Goal: Find specific page/section: Find specific page/section

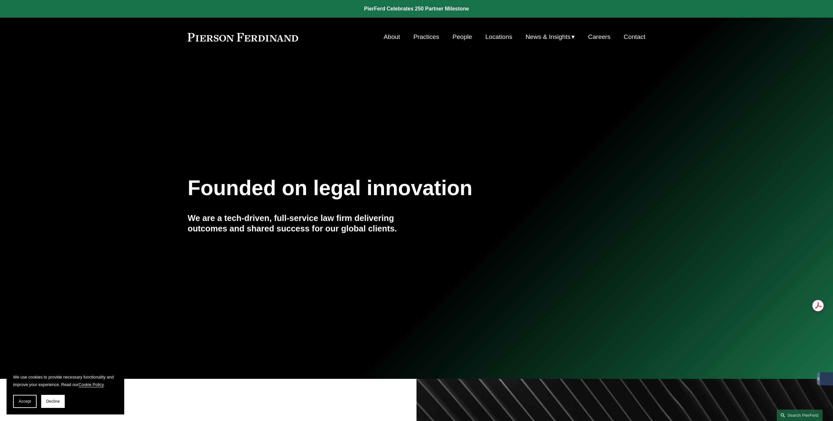
click at [428, 41] on link "Practices" at bounding box center [426, 37] width 26 height 12
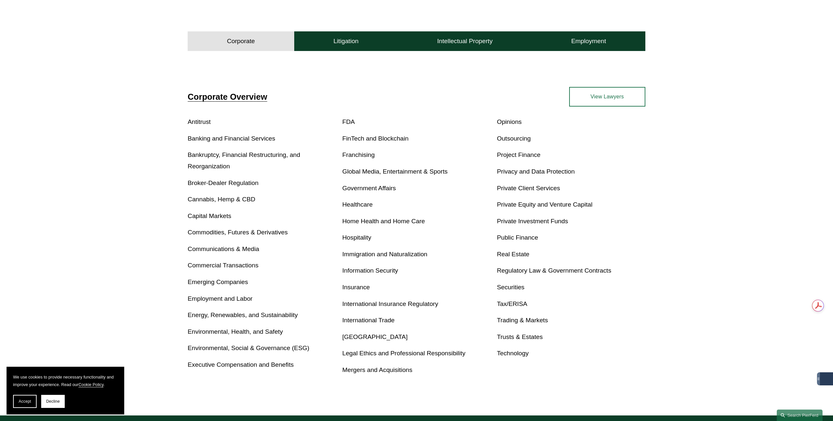
scroll to position [216, 0]
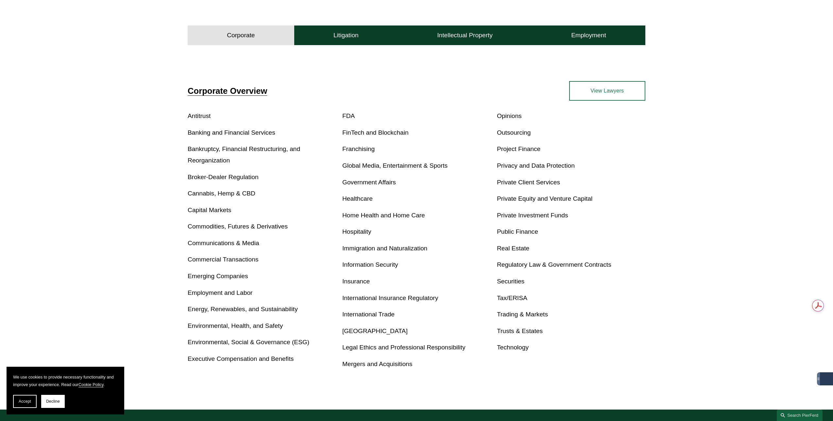
click at [398, 248] on link "Immigration and Naturalization" at bounding box center [384, 248] width 85 height 7
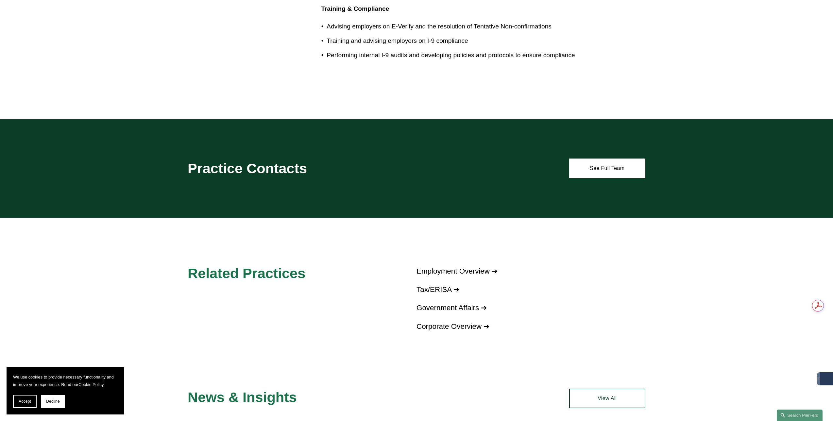
scroll to position [1150, 0]
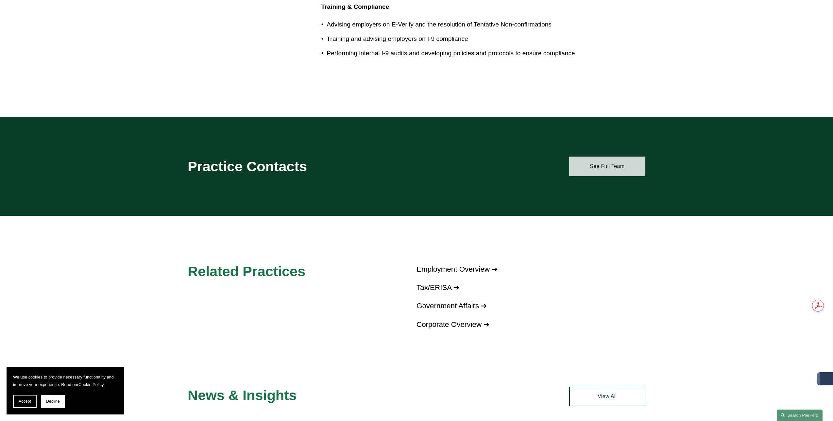
click at [596, 157] on link "See Full Team" at bounding box center [607, 167] width 76 height 20
